Goal: Navigation & Orientation: Find specific page/section

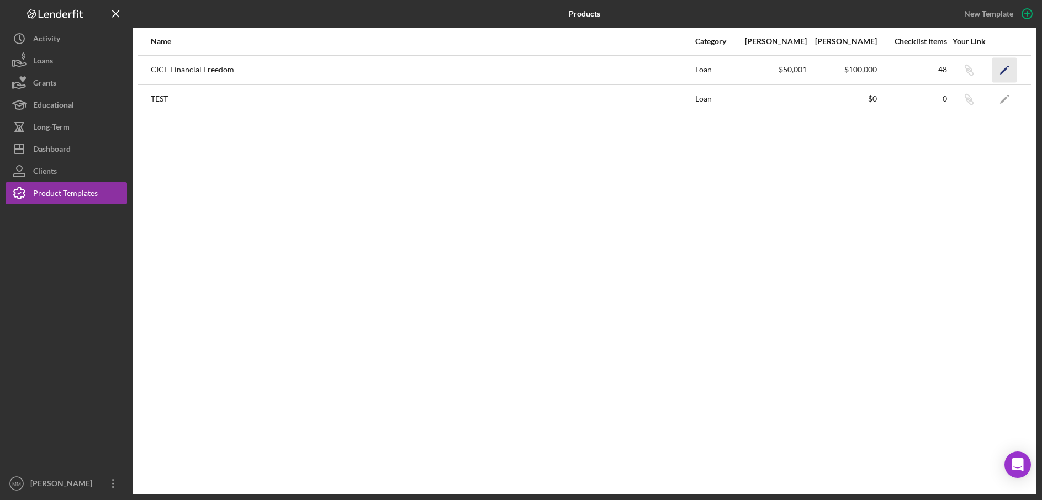
click at [1007, 69] on icon "Icon/Edit" at bounding box center [1005, 69] width 25 height 25
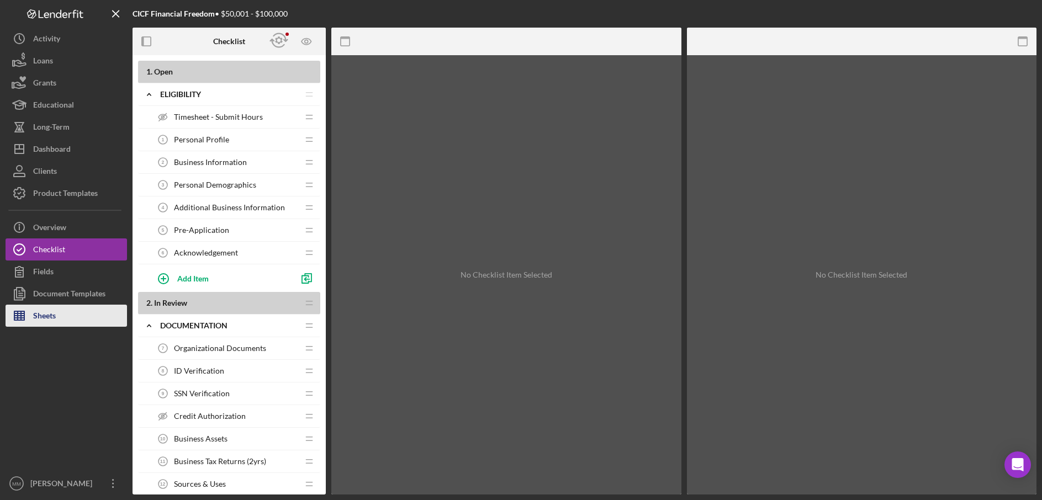
click at [52, 320] on div "Sheets" at bounding box center [44, 317] width 23 height 25
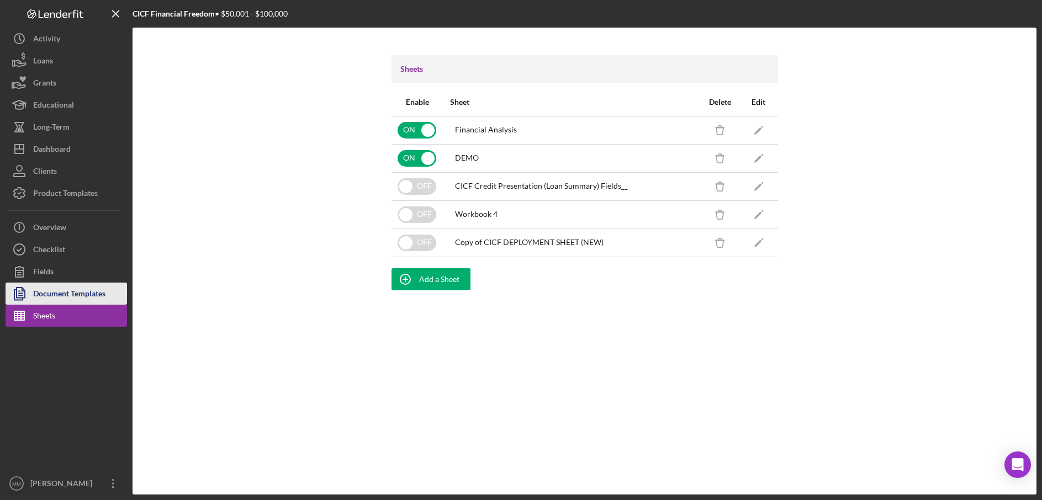
click at [50, 298] on div "Document Templates" at bounding box center [69, 295] width 72 height 25
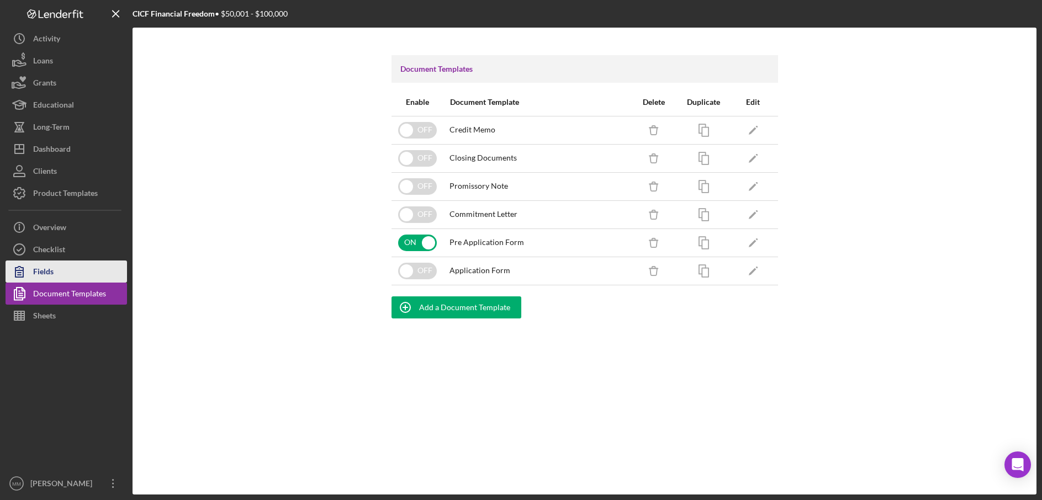
click at [50, 277] on div "Fields" at bounding box center [43, 273] width 20 height 25
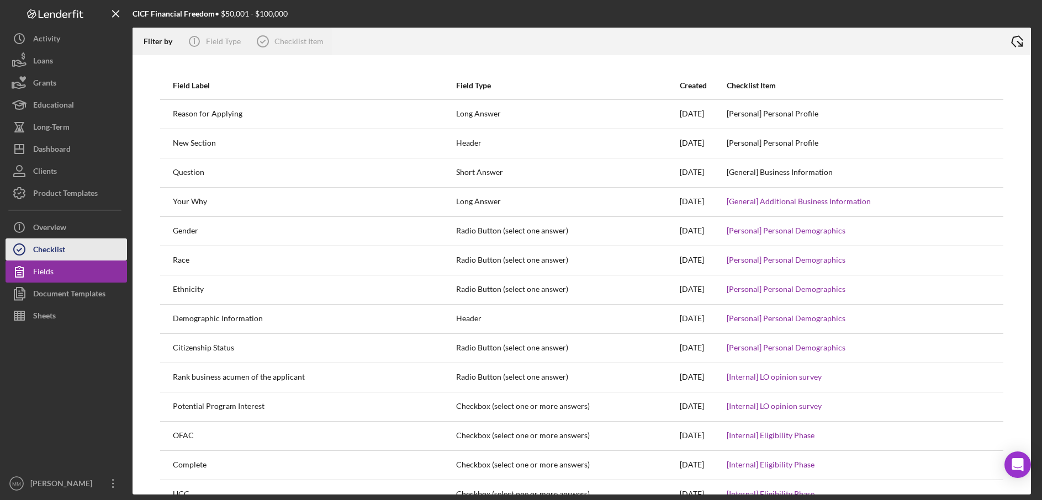
click at [57, 249] on div "Checklist" at bounding box center [49, 251] width 32 height 25
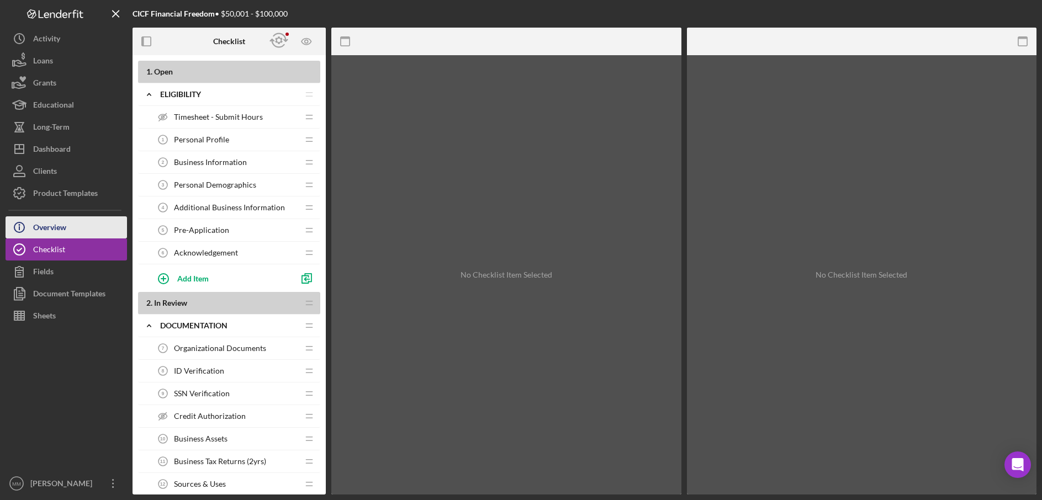
click at [66, 226] on div "Overview" at bounding box center [49, 229] width 33 height 25
